Goal: Find specific page/section: Find specific page/section

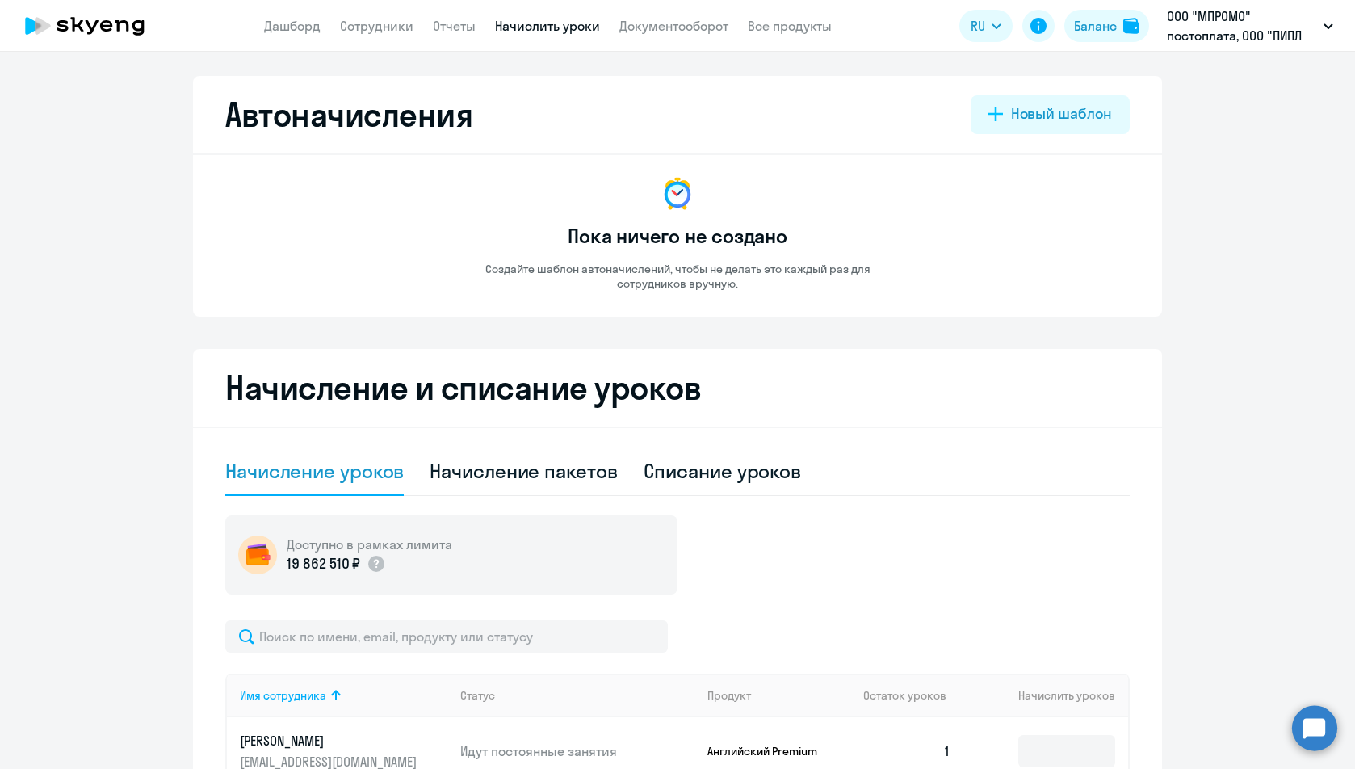
select select "10"
click at [683, 24] on link "Документооборот" at bounding box center [674, 26] width 109 height 16
